Goal: Navigation & Orientation: Find specific page/section

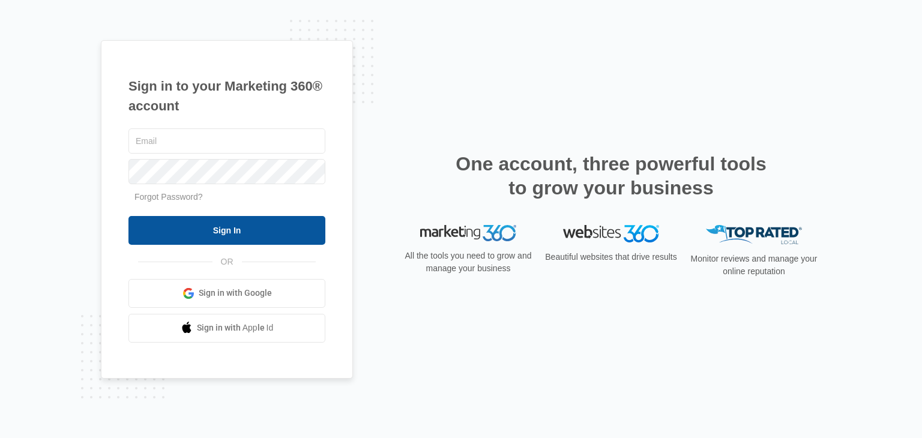
type input "[PERSON_NAME][EMAIL_ADDRESS][DOMAIN_NAME]"
click at [288, 228] on input "Sign In" at bounding box center [226, 230] width 197 height 29
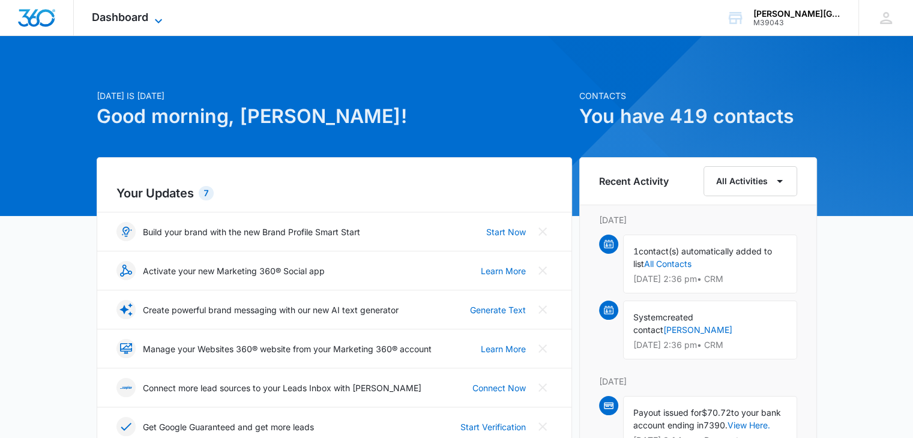
click at [138, 22] on span "Dashboard" at bounding box center [120, 17] width 56 height 13
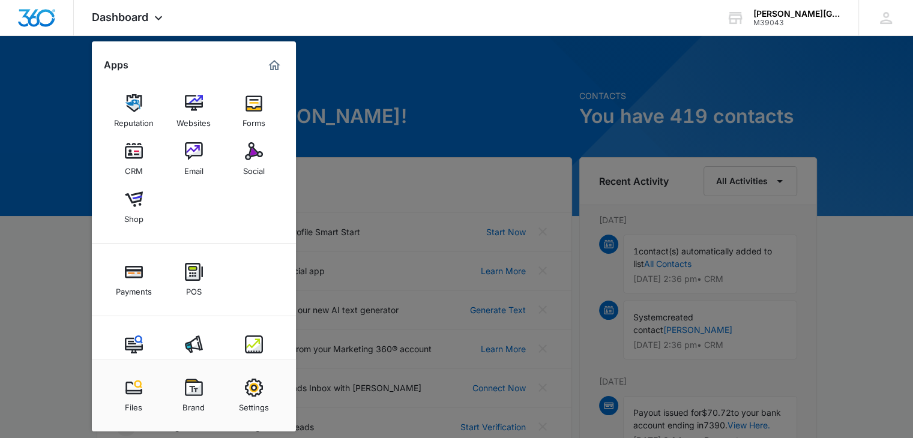
scroll to position [22, 0]
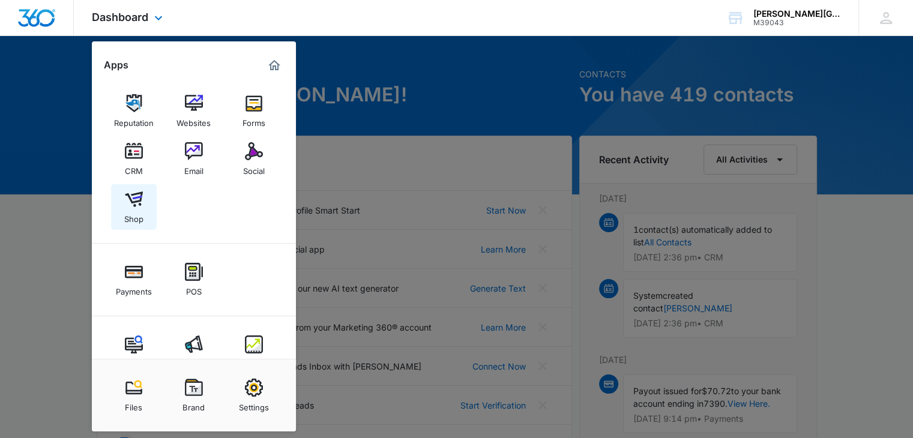
click at [145, 190] on link "Shop" at bounding box center [134, 207] width 46 height 46
